Goal: Navigation & Orientation: Find specific page/section

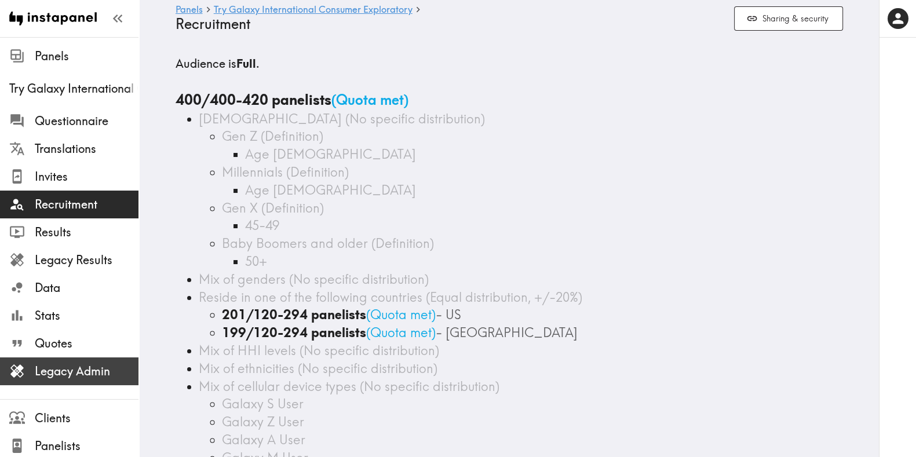
click at [54, 380] on span "Legacy Admin" at bounding box center [87, 371] width 104 height 21
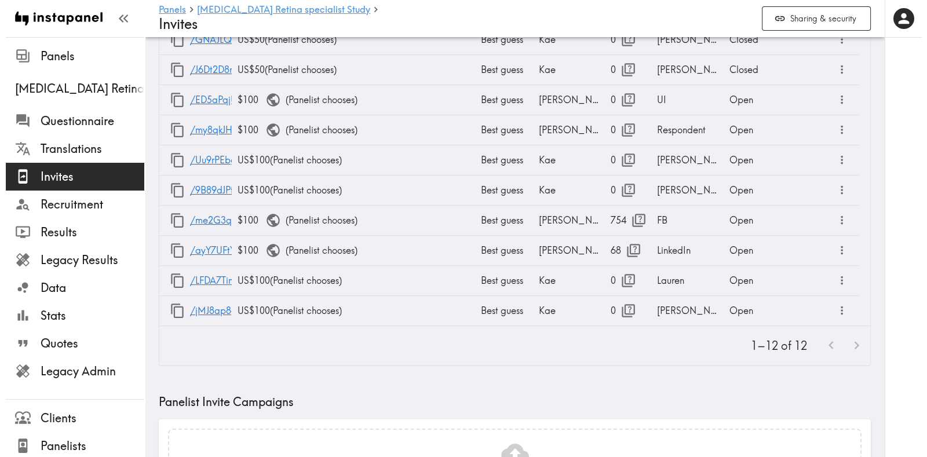
scroll to position [191, 0]
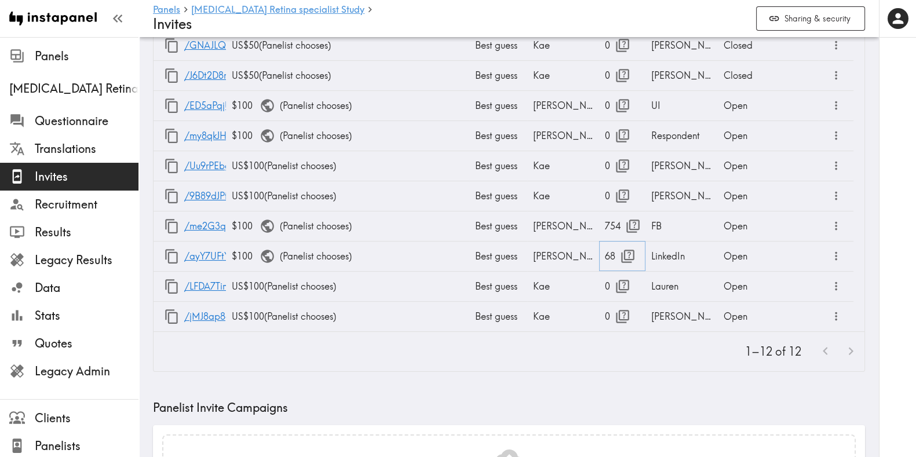
click at [627, 258] on icon "button" at bounding box center [628, 257] width 16 height 16
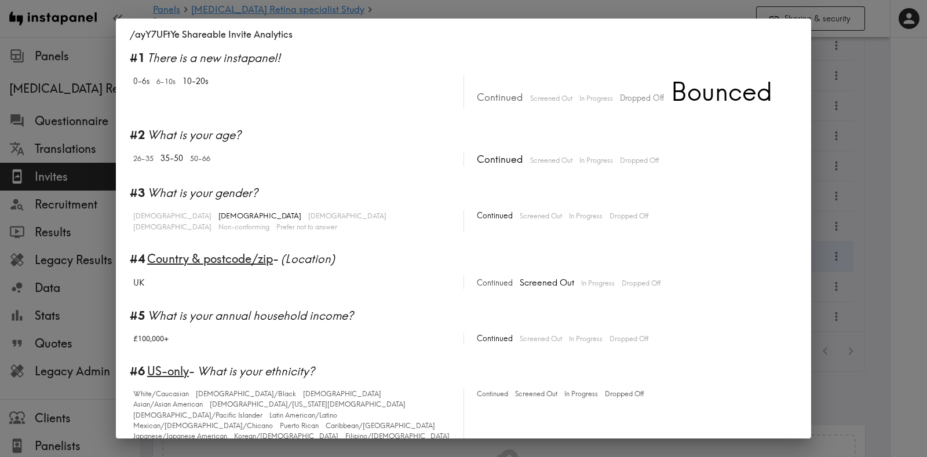
scroll to position [1084, 0]
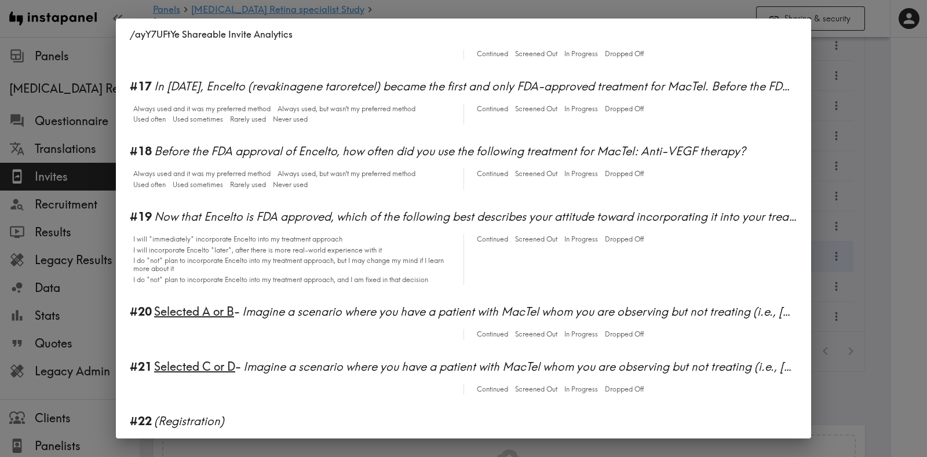
click at [927, 201] on div "/ayY7UFtYe Shareable Invite Analytics #1 There is a new instapanel! 0-6s 6-10s …" at bounding box center [463, 228] width 927 height 457
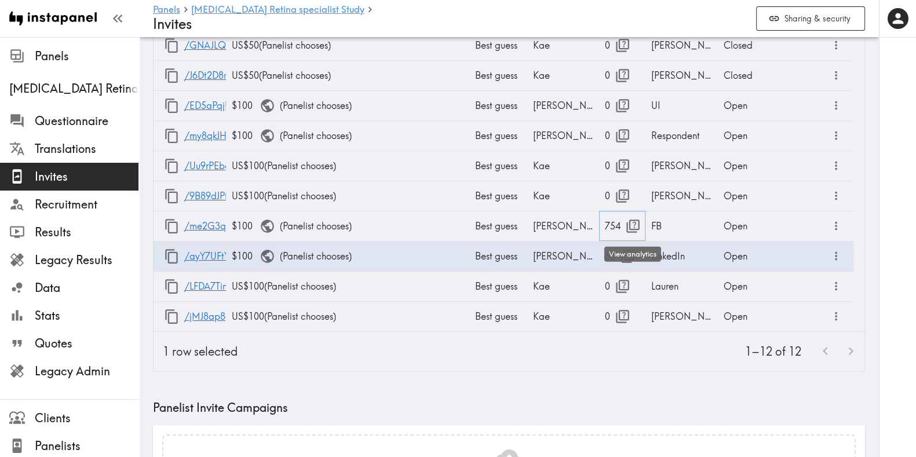
click at [632, 223] on icon "button" at bounding box center [633, 226] width 16 height 16
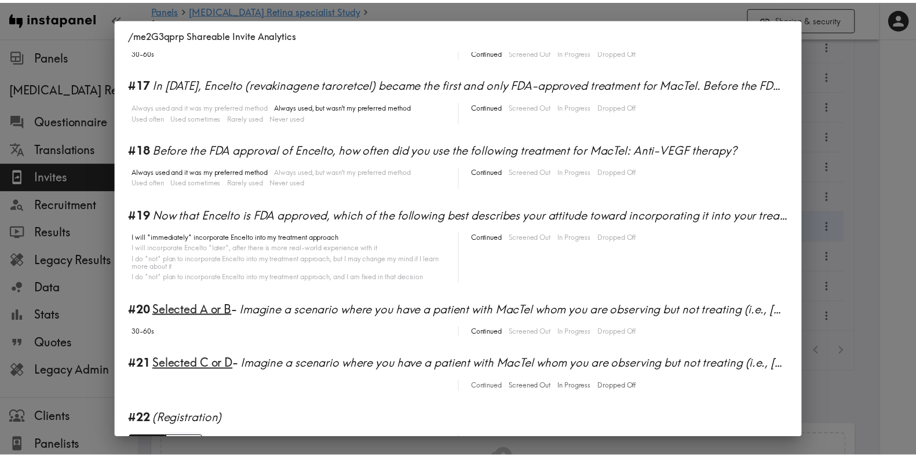
scroll to position [1105, 0]
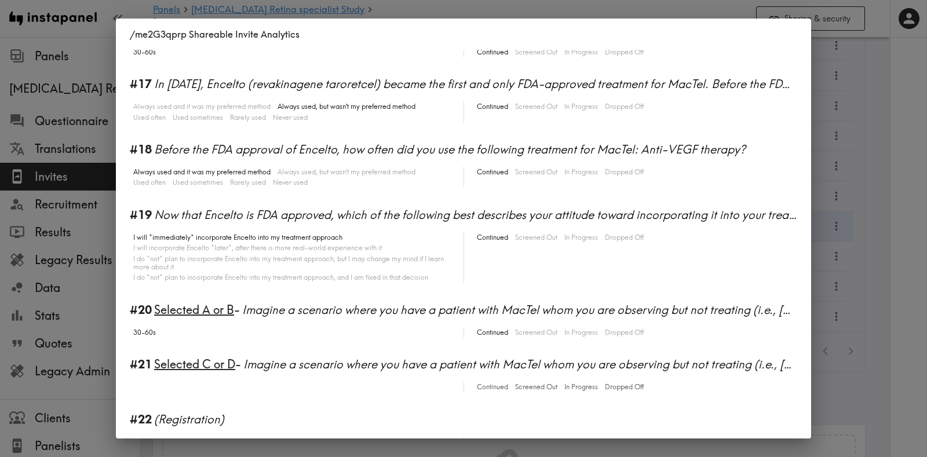
click at [868, 232] on div "/me2G3qprp Shareable Invite Analytics #1 There is a new instapanel! 0-6s 6-10s …" at bounding box center [463, 228] width 927 height 457
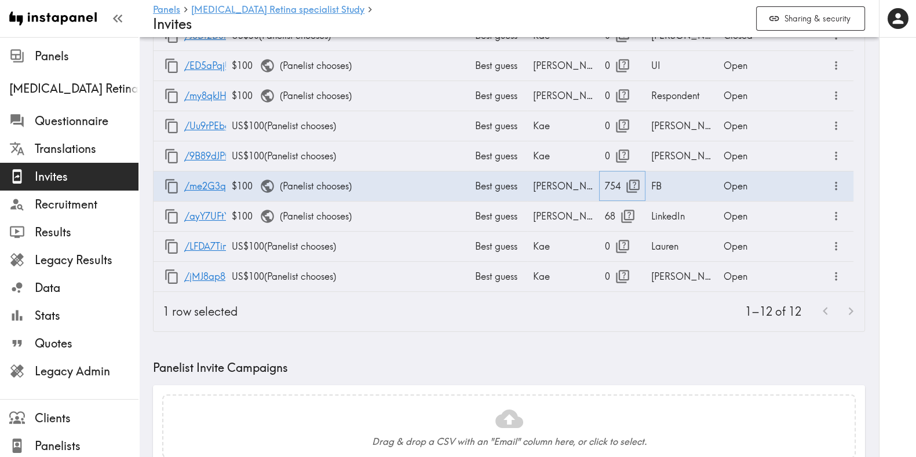
scroll to position [492, 0]
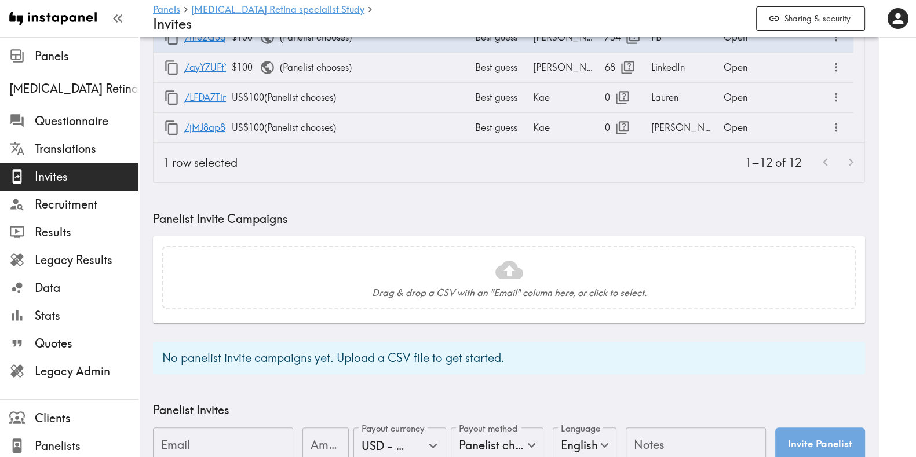
scroll to position [134, 0]
